Goal: Task Accomplishment & Management: Manage account settings

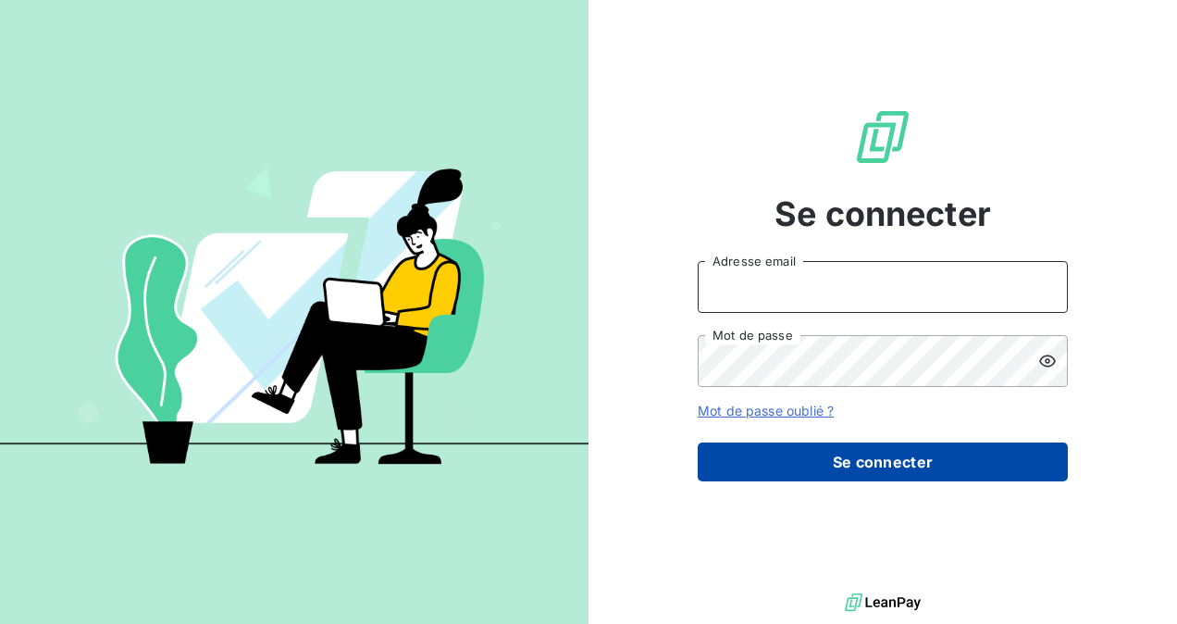
type input "[EMAIL_ADDRESS][DOMAIN_NAME]"
click at [893, 463] on button "Se connecter" at bounding box center [883, 461] width 370 height 39
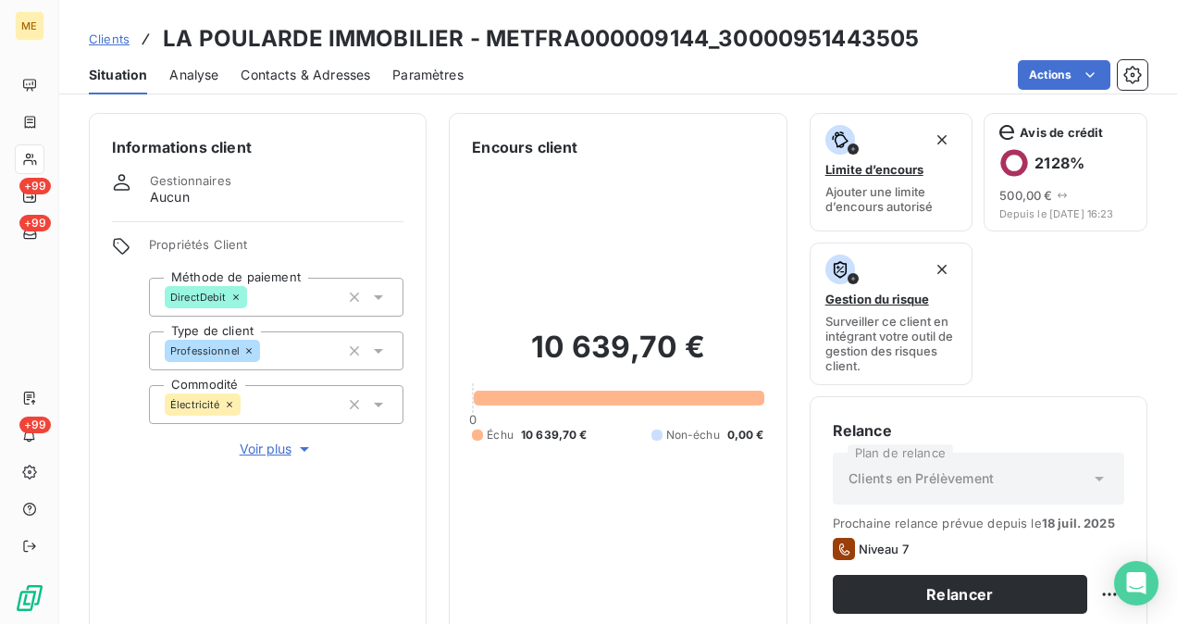
scroll to position [344, 0]
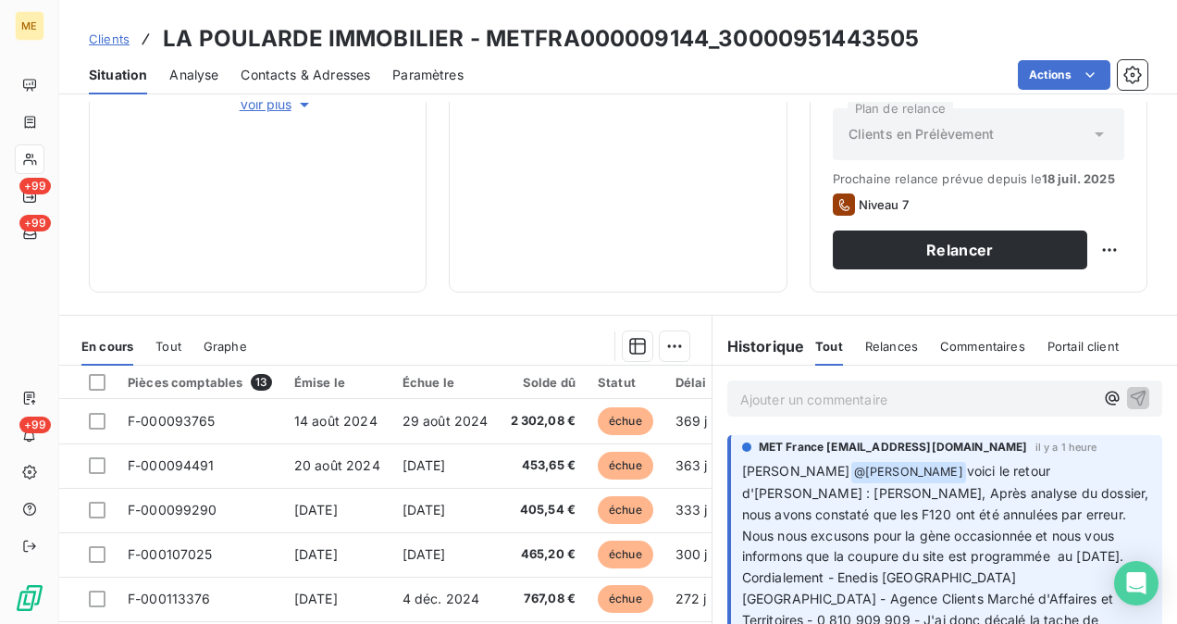
click at [837, 405] on p "Ajouter un commentaire ﻿" at bounding box center [917, 399] width 354 height 23
click at [1129, 394] on icon "button" at bounding box center [1138, 397] width 19 height 19
